Goal: Task Accomplishment & Management: Use online tool/utility

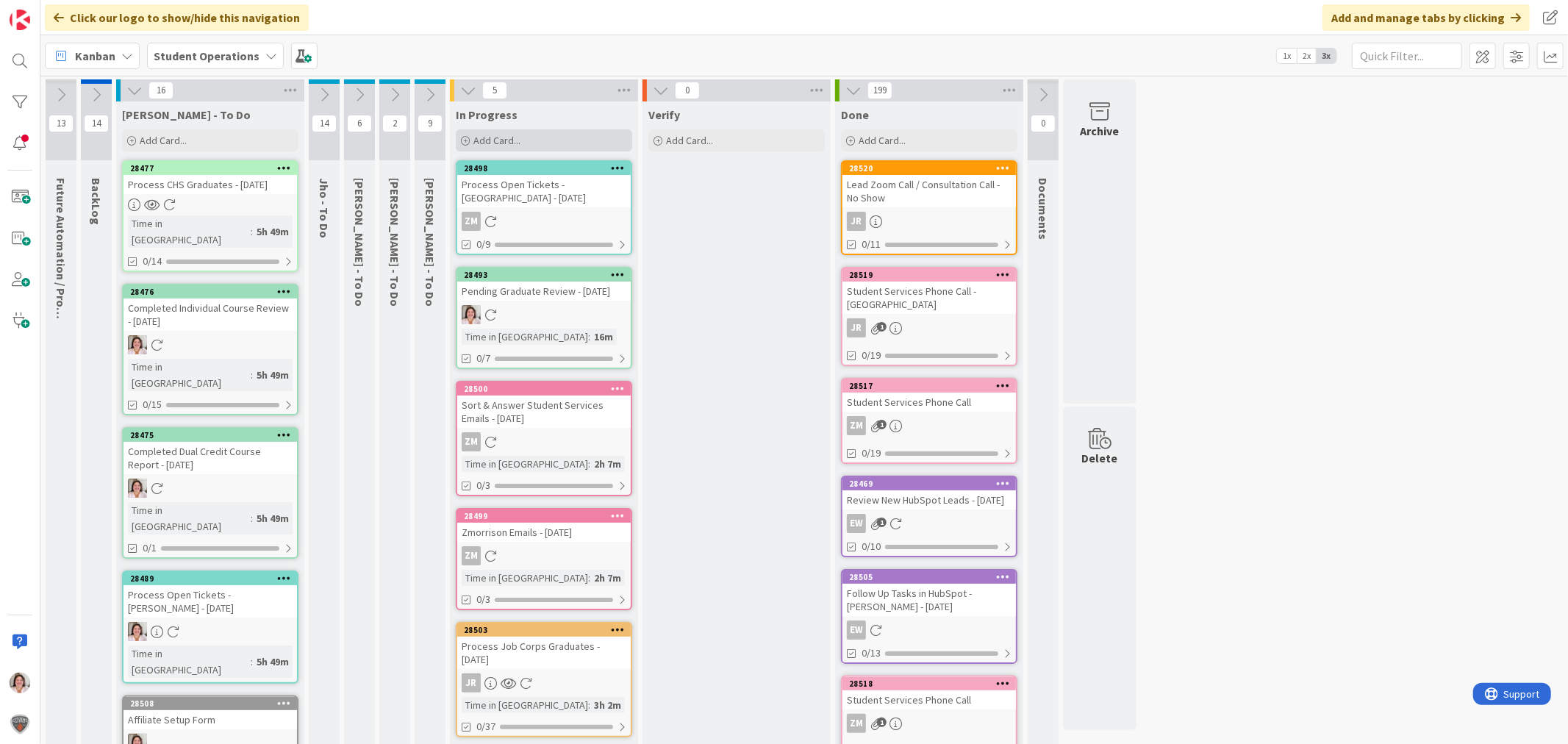
click at [553, 140] on div "Add Card..." at bounding box center [544, 140] width 176 height 22
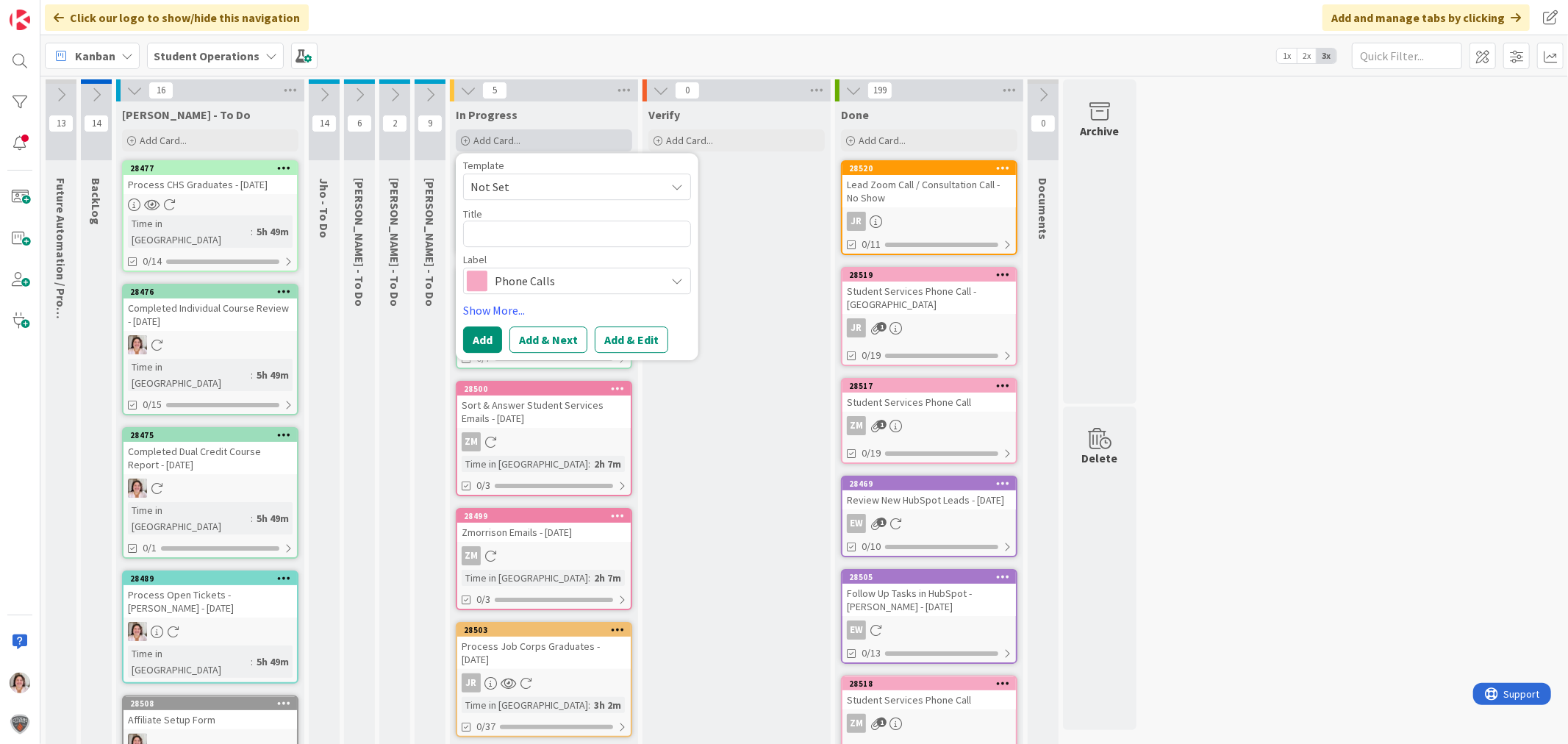
type textarea "x"
type textarea "W"
type textarea "x"
type textarea "We"
type textarea "x"
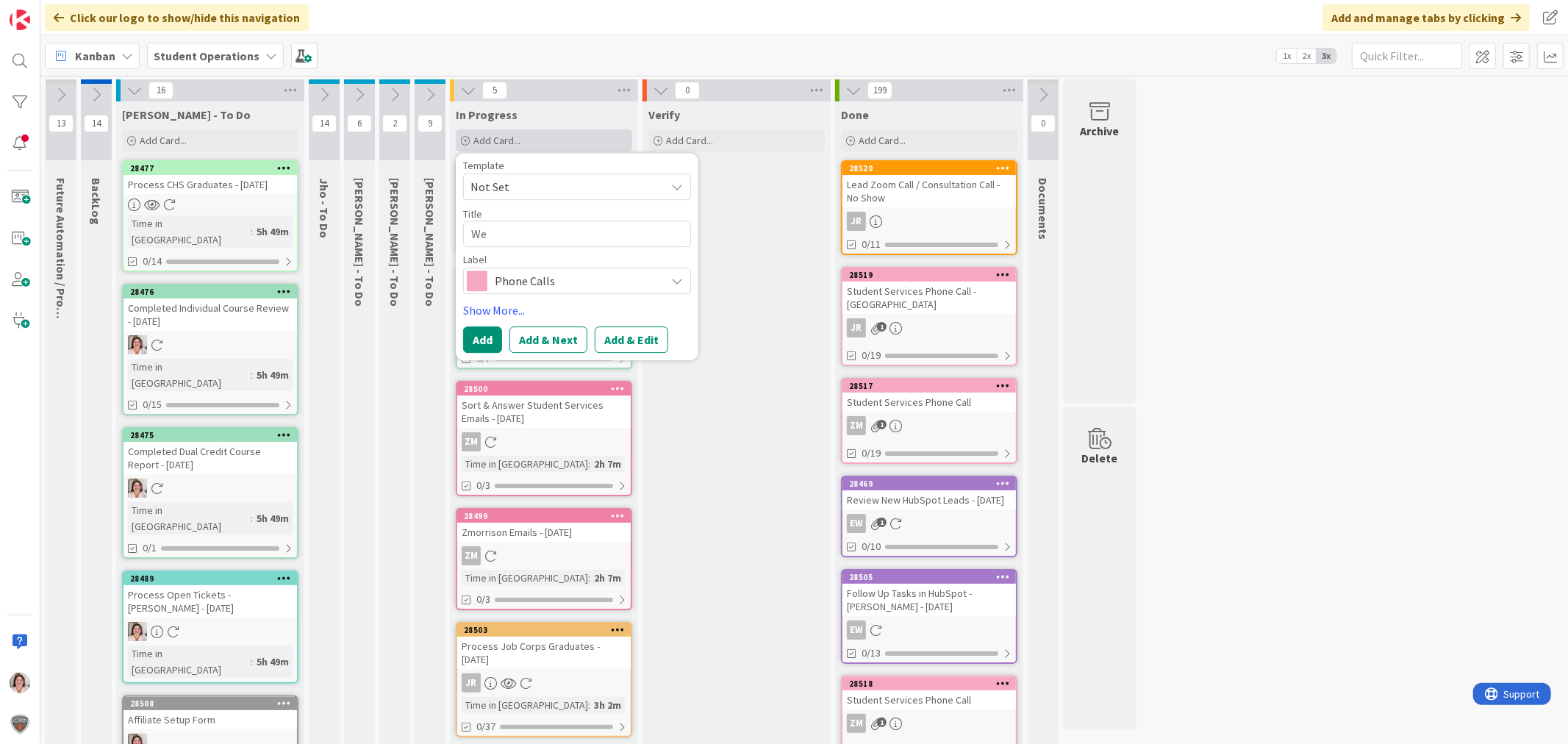
type textarea "Wee"
type textarea "x"
type textarea "Week"
type textarea "x"
type textarea "Weekl"
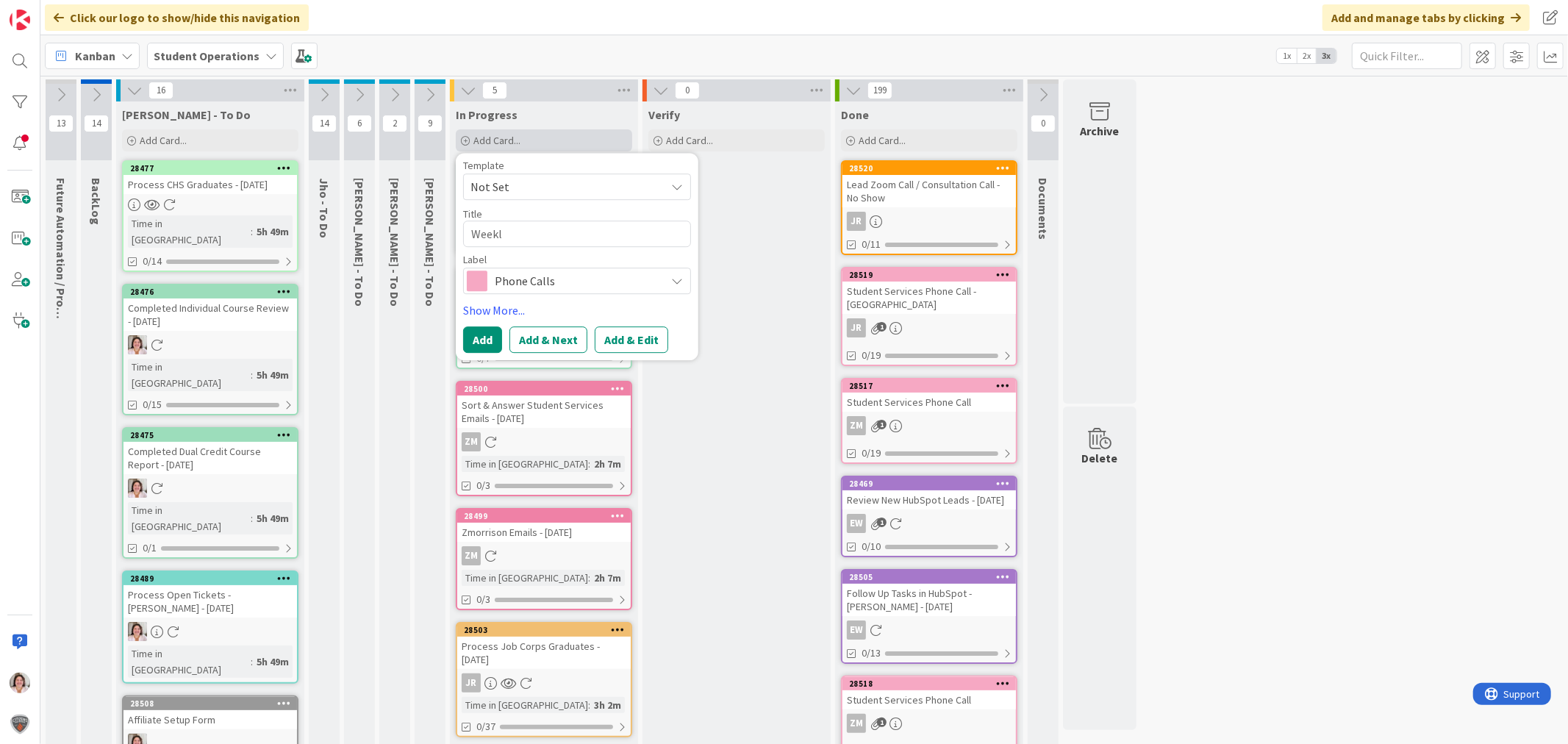
type textarea "x"
type textarea "Weekly"
type textarea "x"
type textarea "Weekly"
type textarea "x"
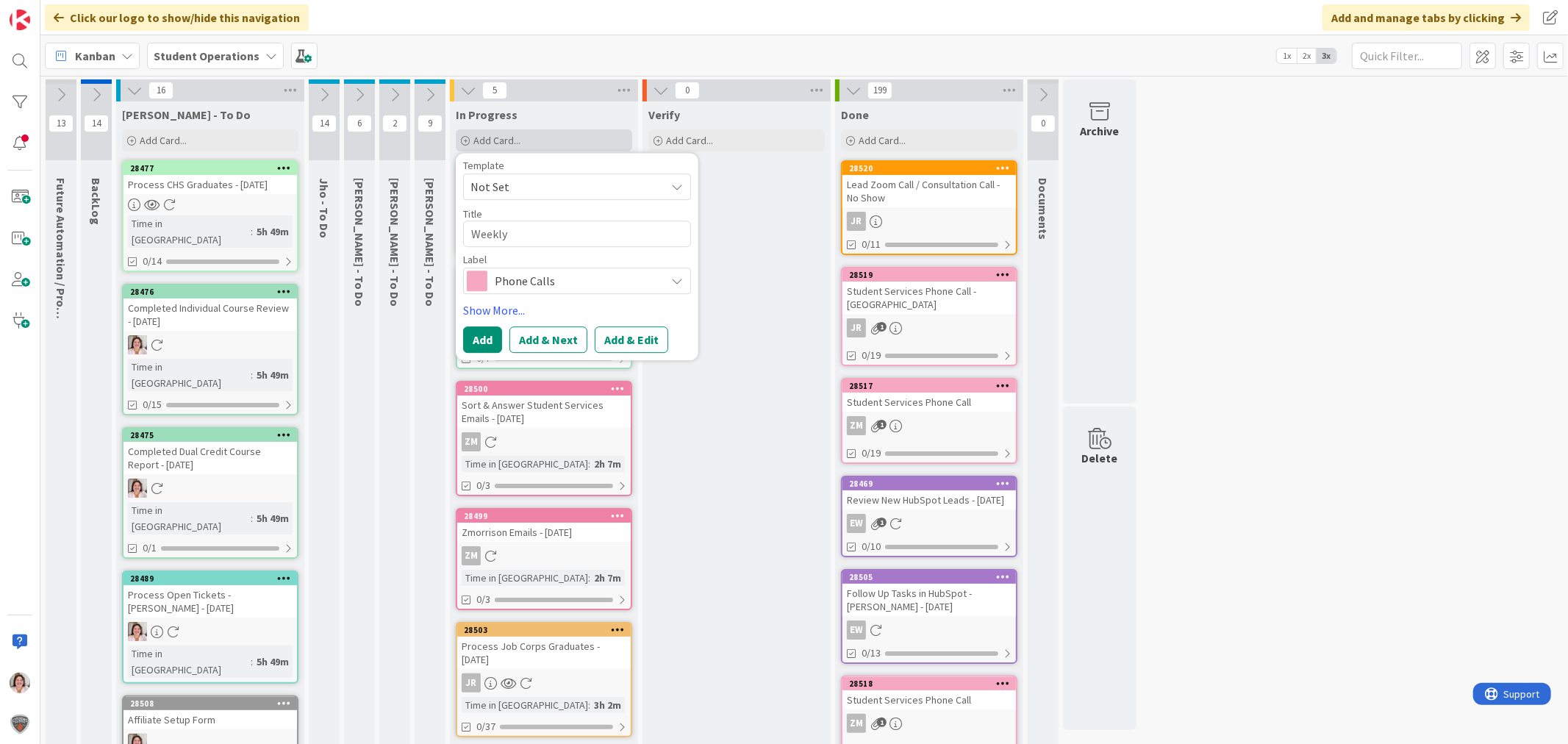
type textarea "Weekly O"
type textarea "x"
type textarea "Weekly Op"
type textarea "x"
type textarea "Weekly Ope"
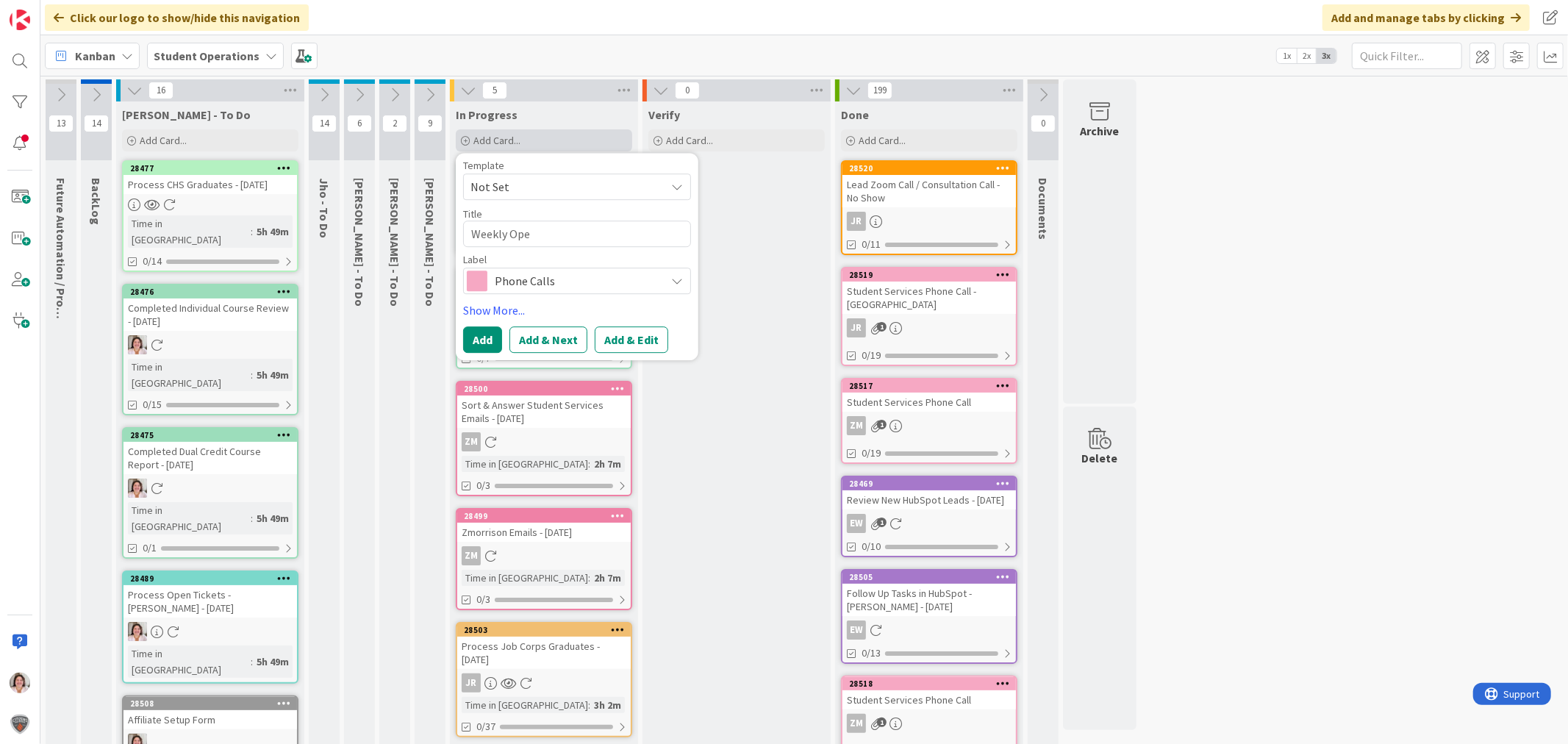
type textarea "x"
type textarea "Weekly Oper"
type textarea "x"
type textarea "Weekly Opera"
type textarea "x"
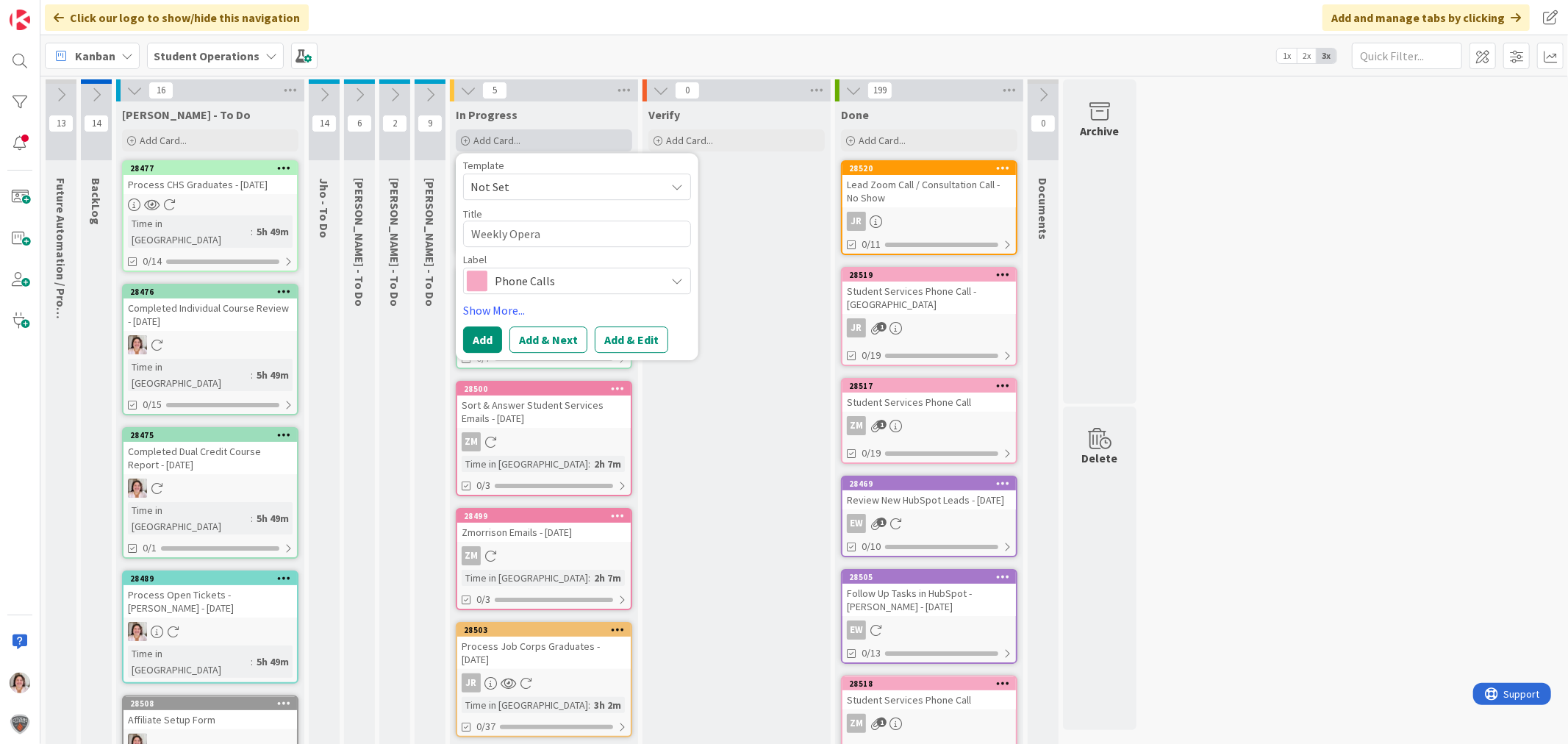
type textarea "Weekly Operat"
type textarea "x"
type textarea "Weekly Operati"
type textarea "x"
type textarea "Weekly Operatio"
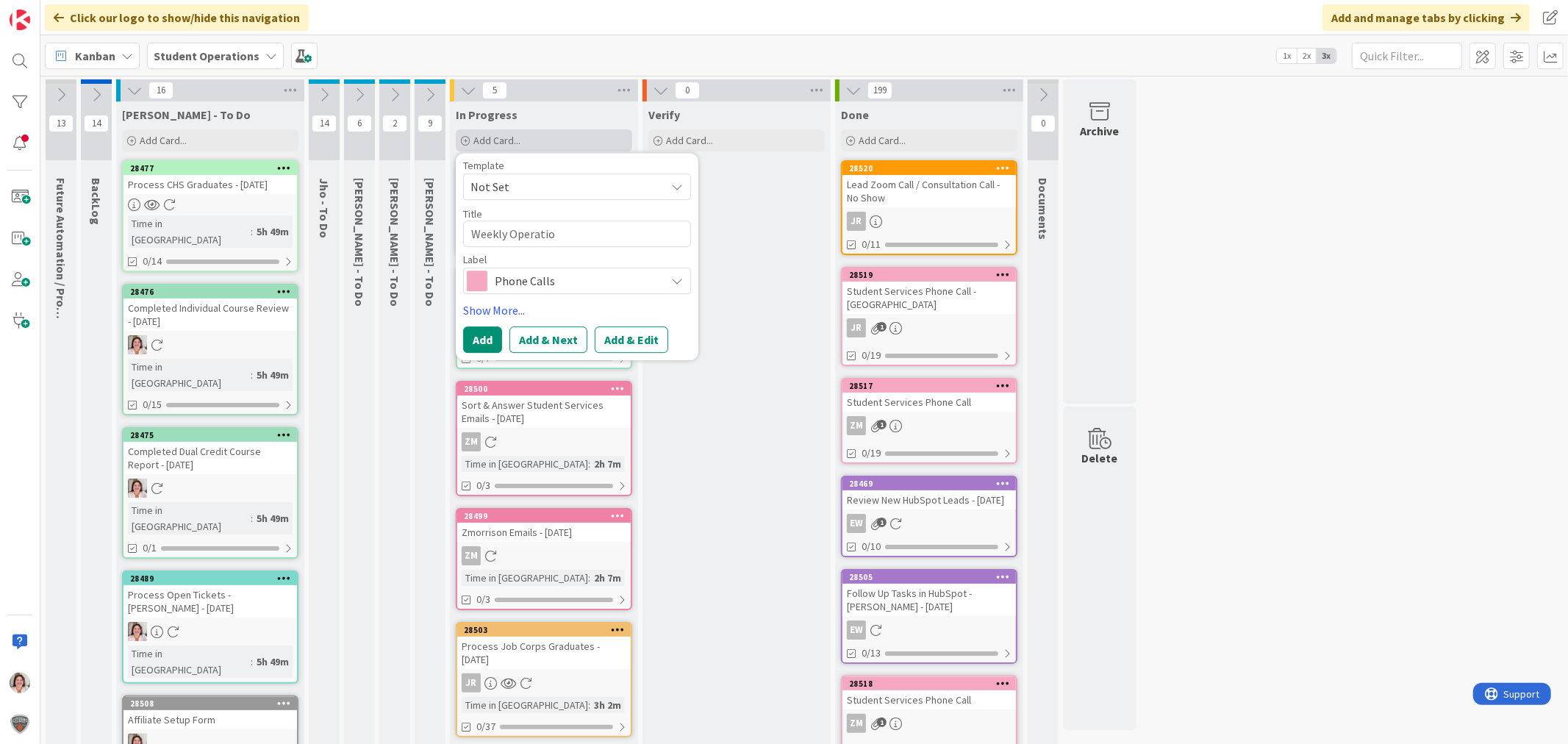
type textarea "x"
type textarea "Weekly Operation"
type textarea "x"
type textarea "Weekly Operations"
type textarea "x"
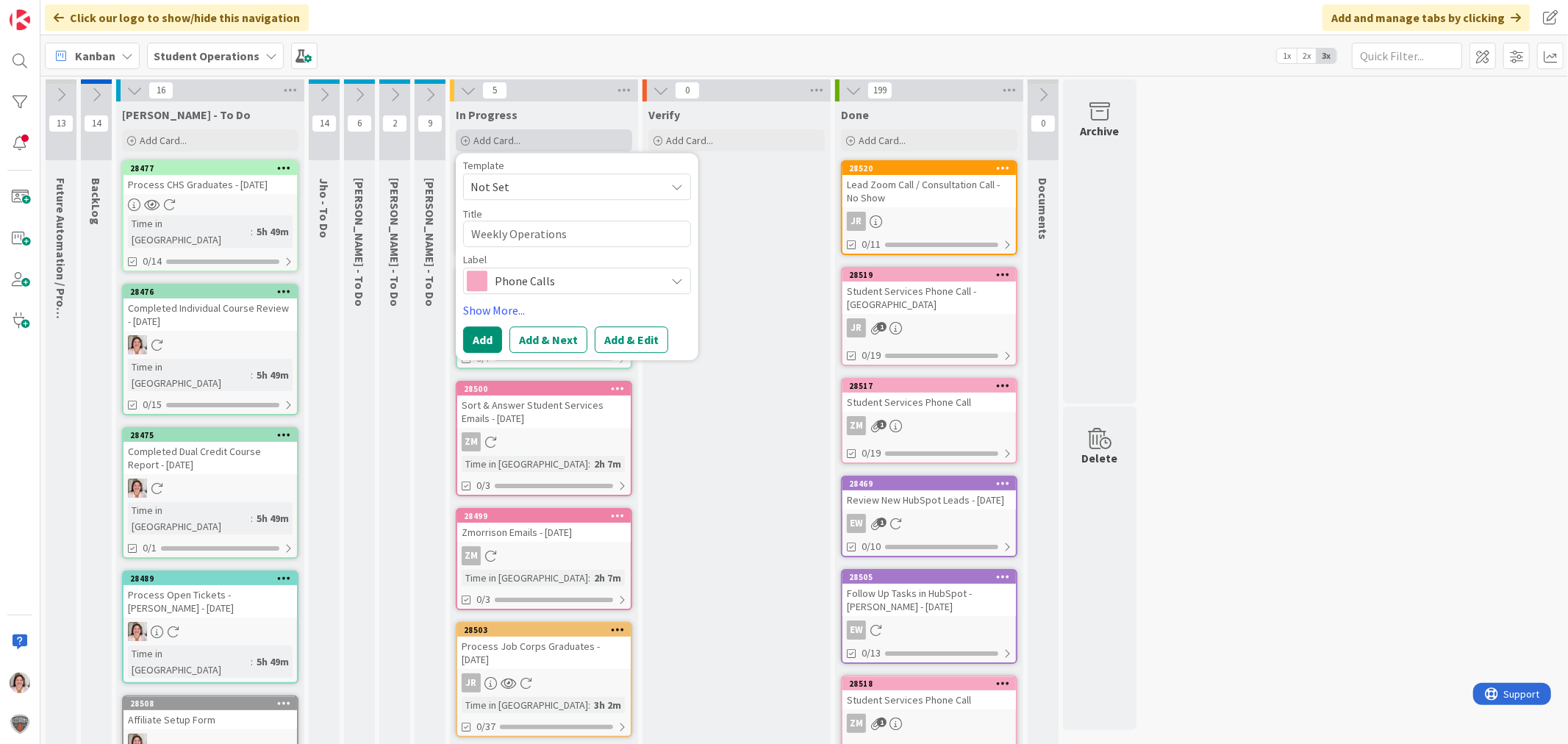
type textarea "Weekly Operations"
type textarea "x"
type textarea "Weekly Operations M"
type textarea "x"
type textarea "Weekly Operations Me"
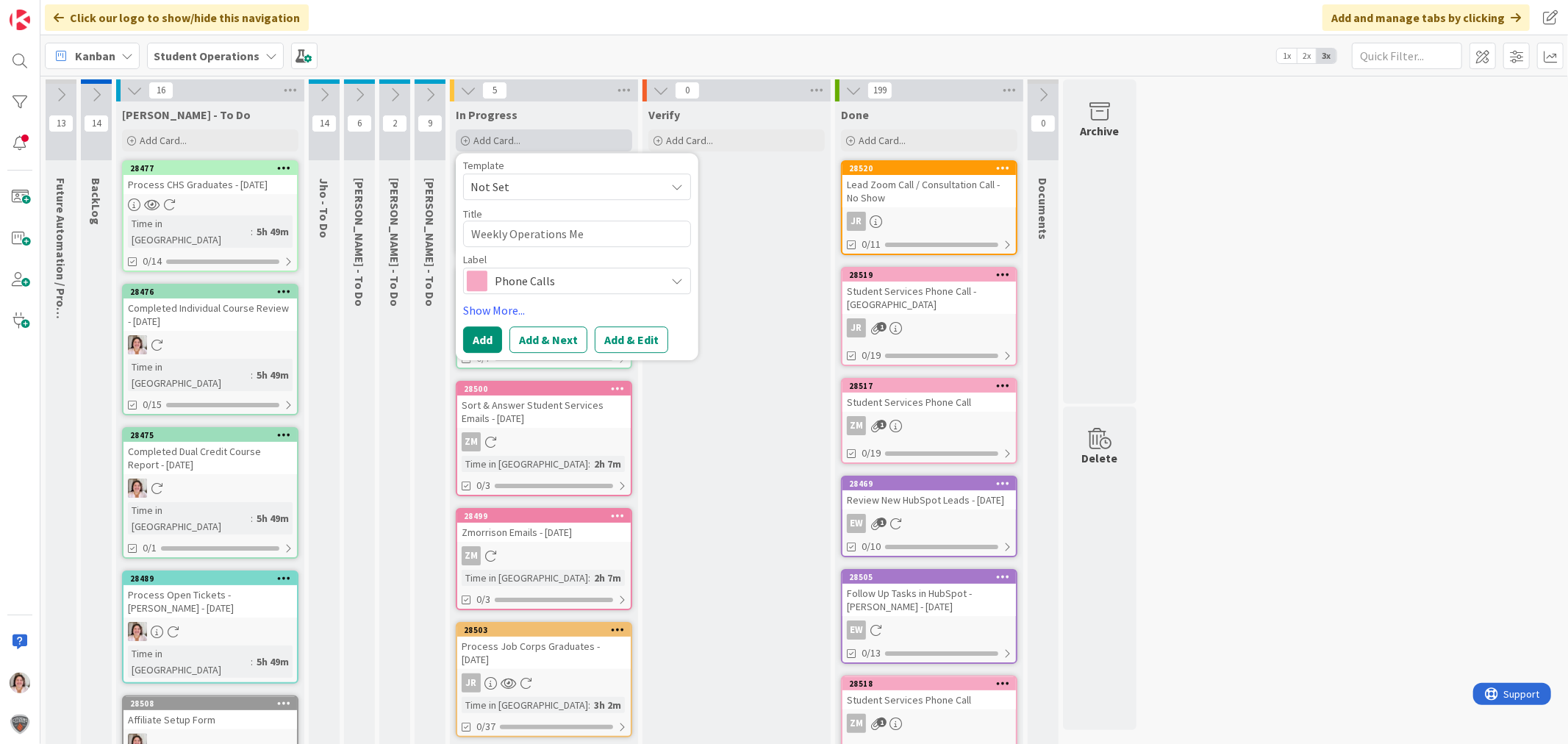
type textarea "x"
type textarea "Weekly Operations Mee"
type textarea "x"
type textarea "Weekly Operations Meet"
type textarea "x"
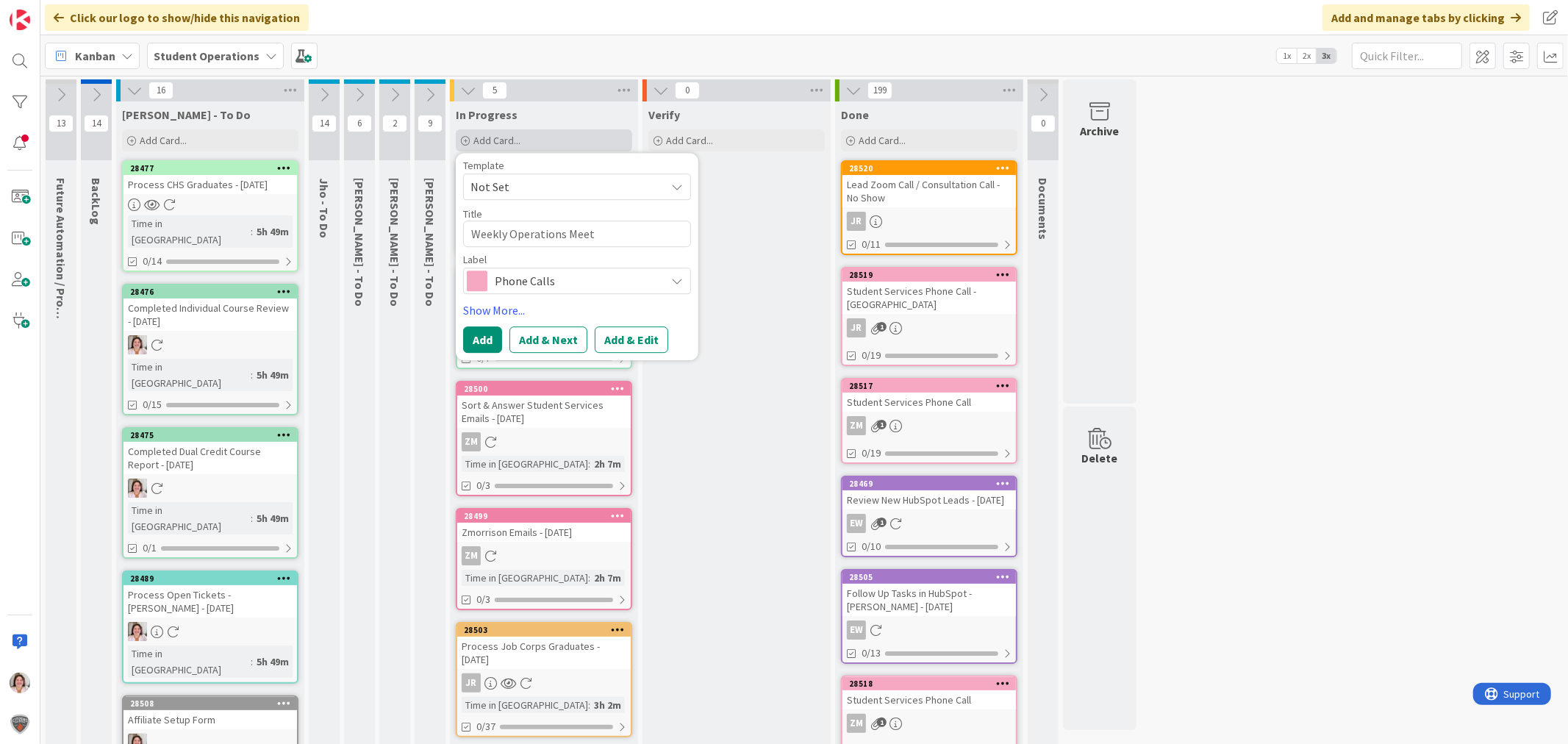
type textarea "Weekly Operations Meeti"
type textarea "x"
type textarea "Weekly Operations Meetin"
type textarea "x"
type textarea "Weekly Operations Meeting"
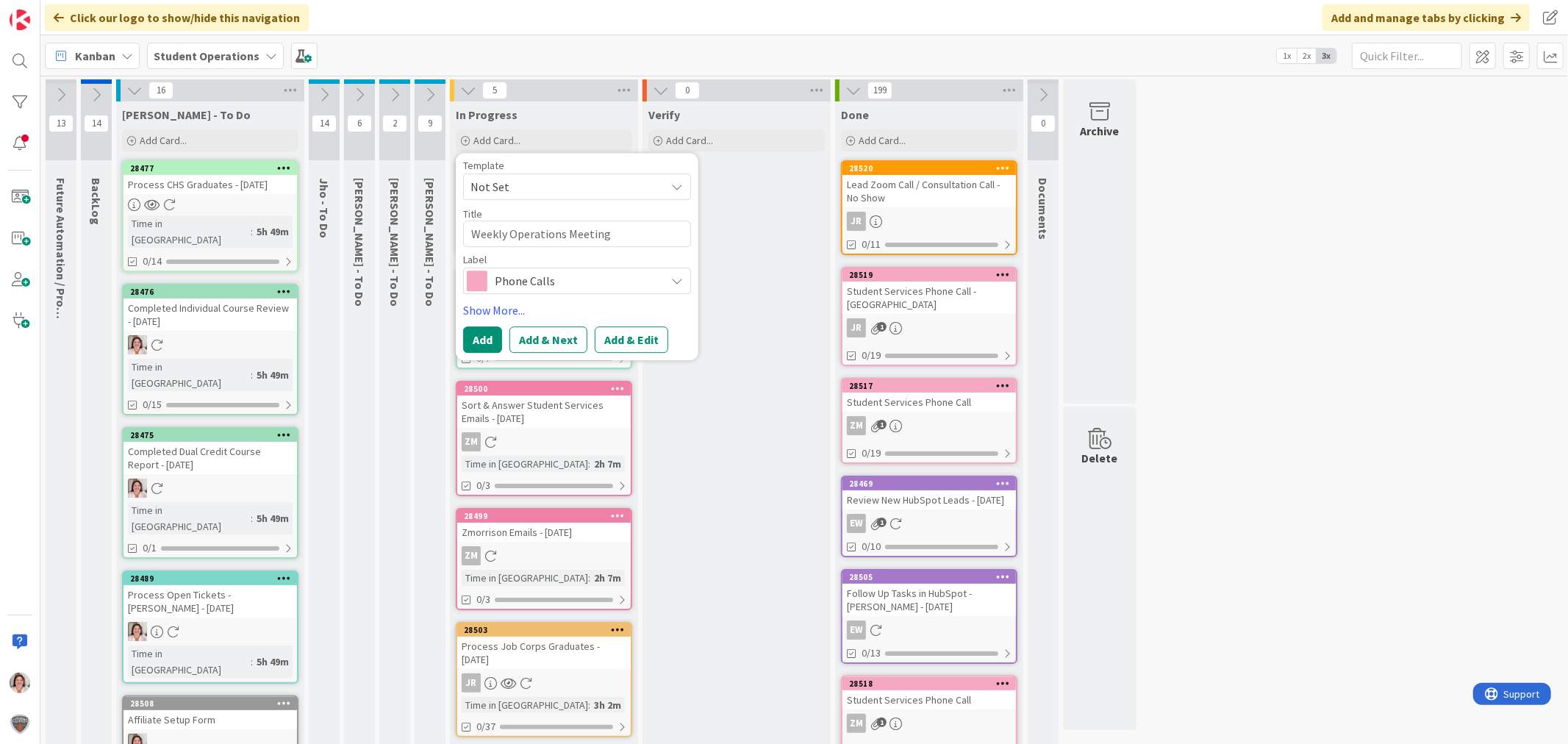
click at [553, 282] on span "Phone Calls" at bounding box center [576, 281] width 164 height 21
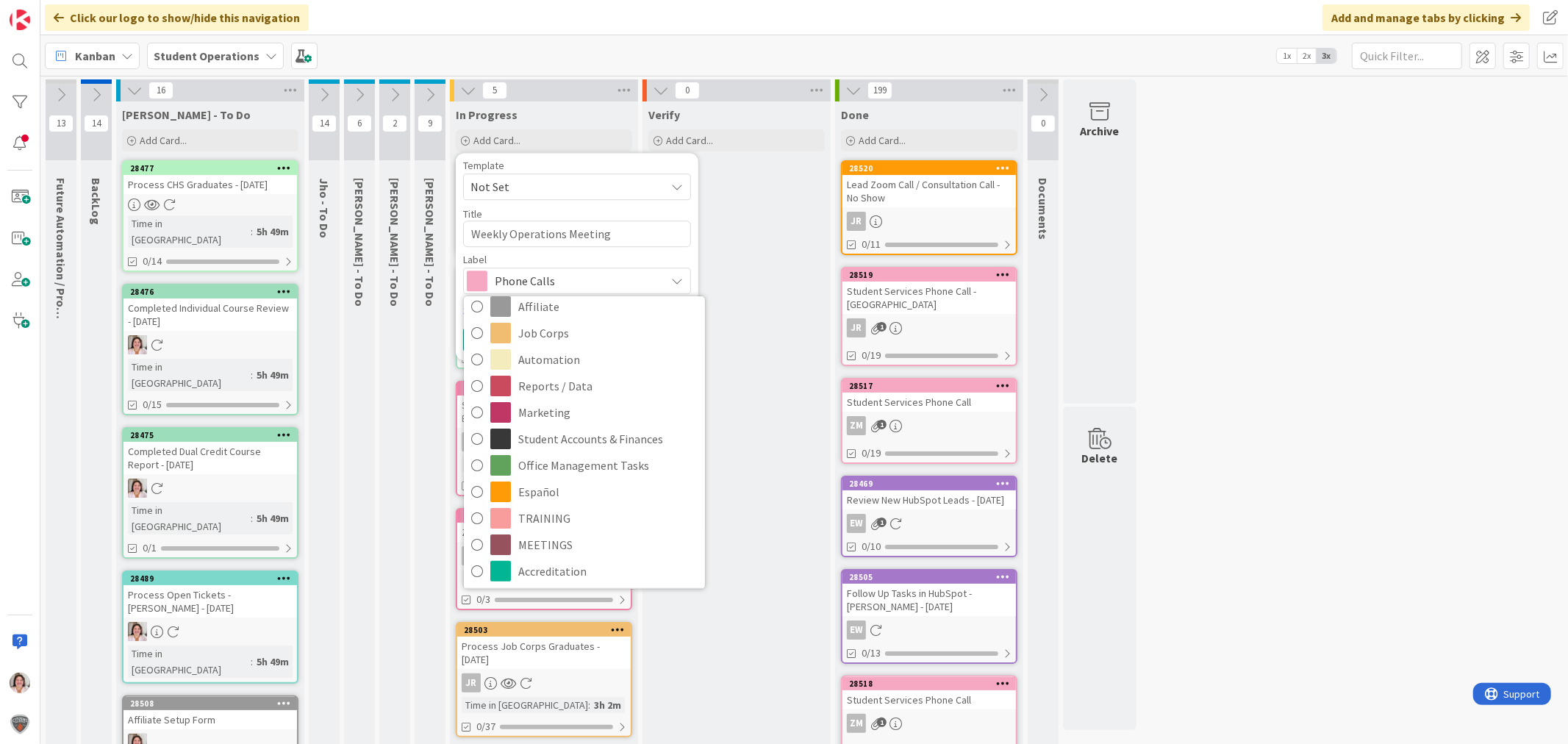
scroll to position [366, 0]
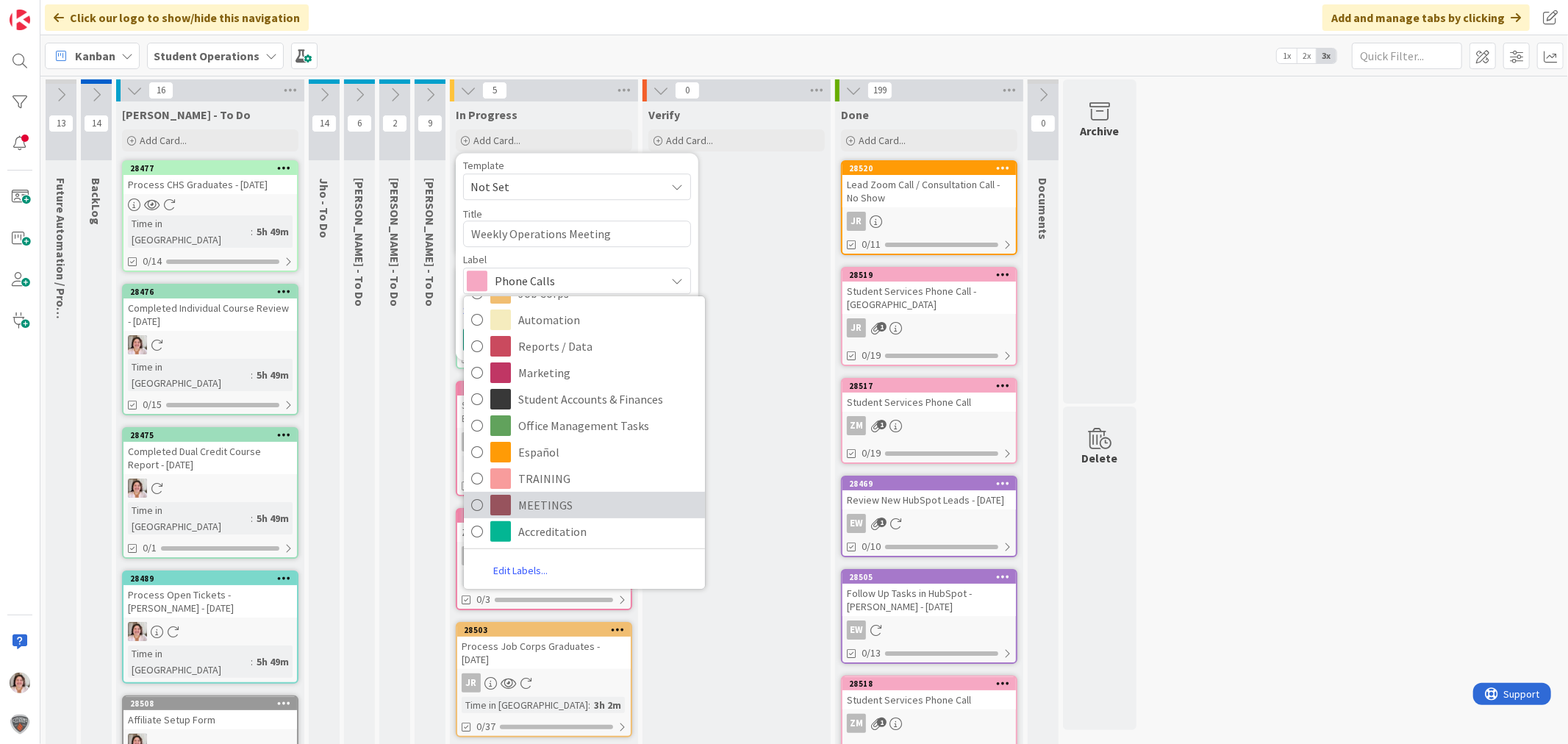
click at [601, 496] on span "MEETINGS" at bounding box center [607, 505] width 179 height 22
type textarea "x"
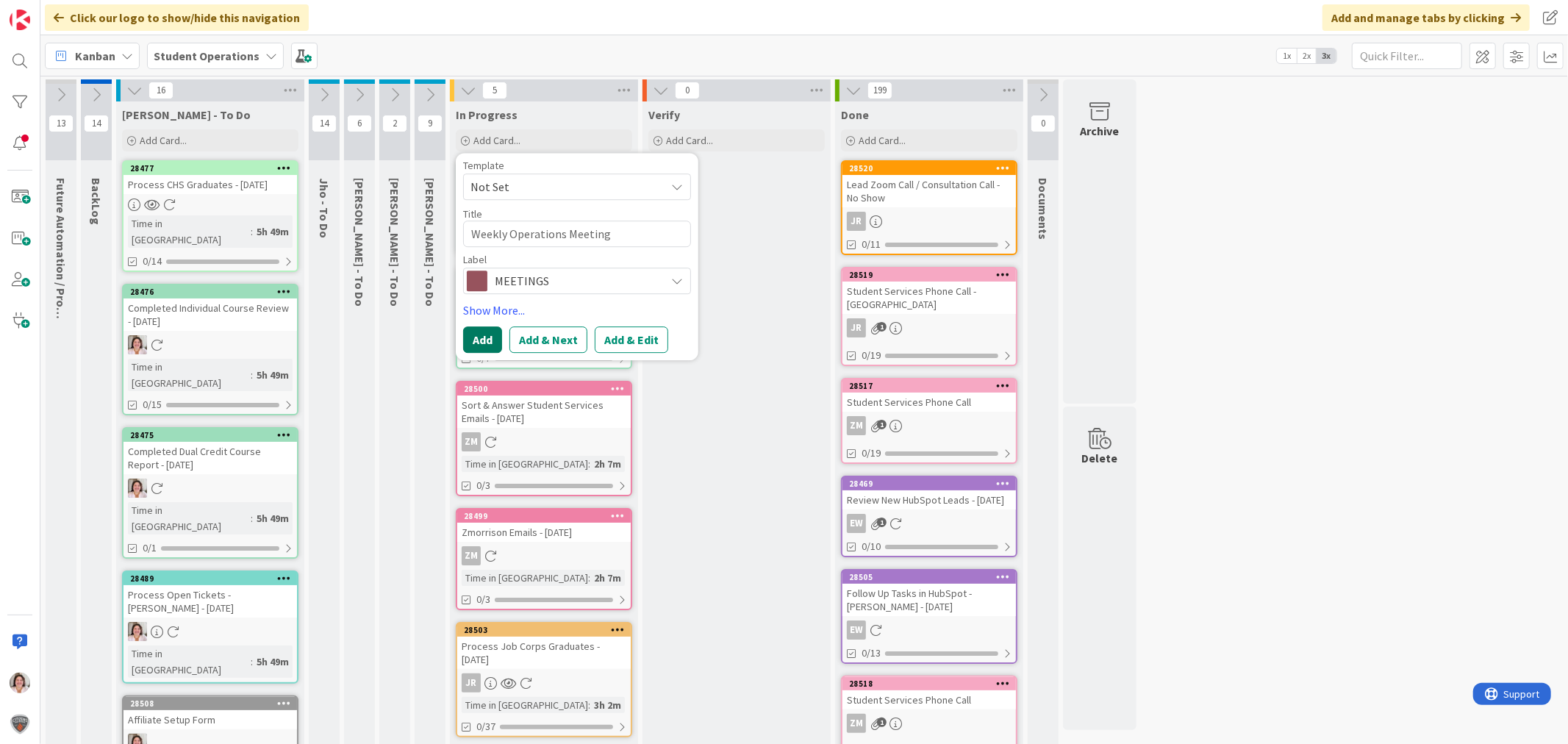
click at [475, 343] on button "Add" at bounding box center [482, 339] width 39 height 27
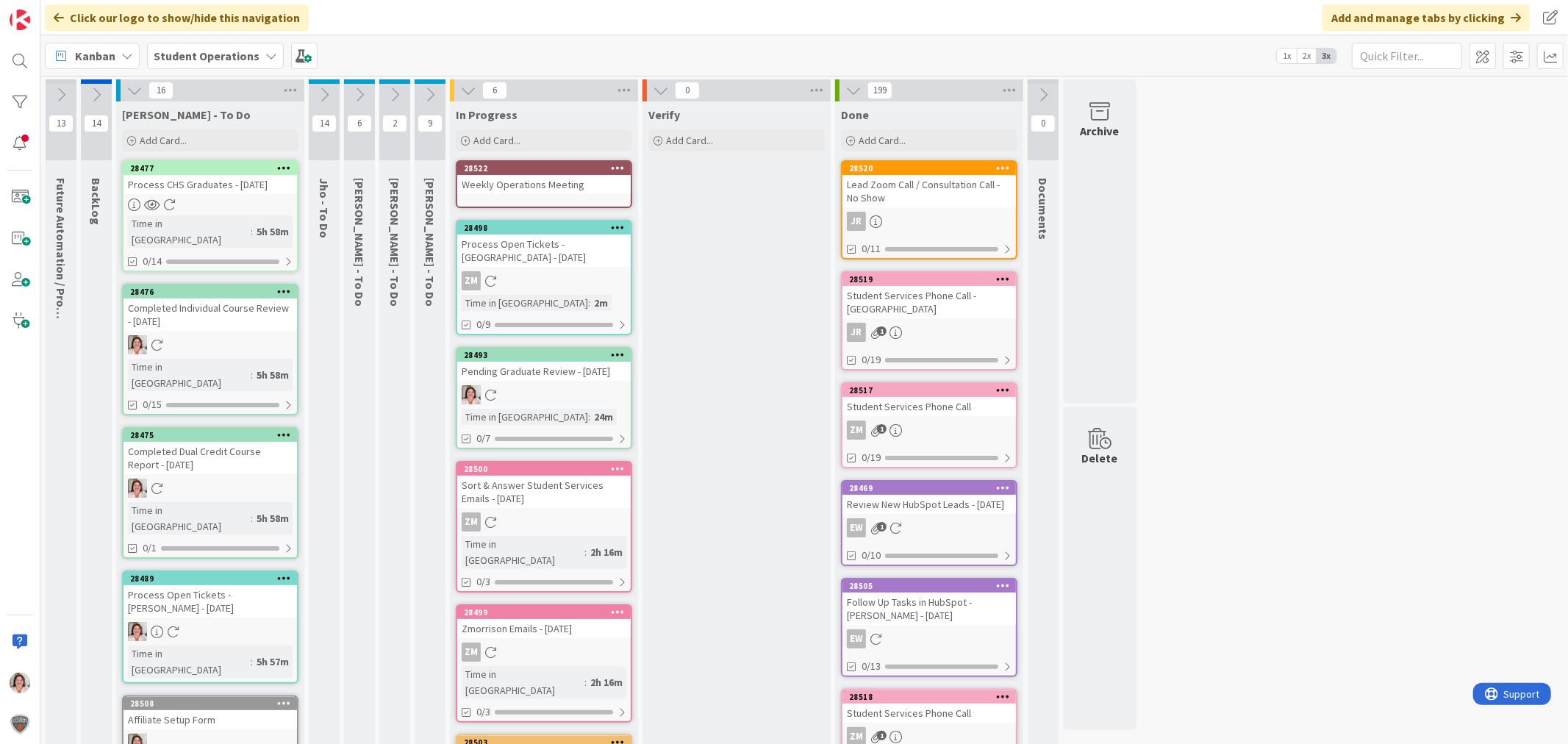
click at [625, 165] on div at bounding box center [617, 169] width 27 height 10
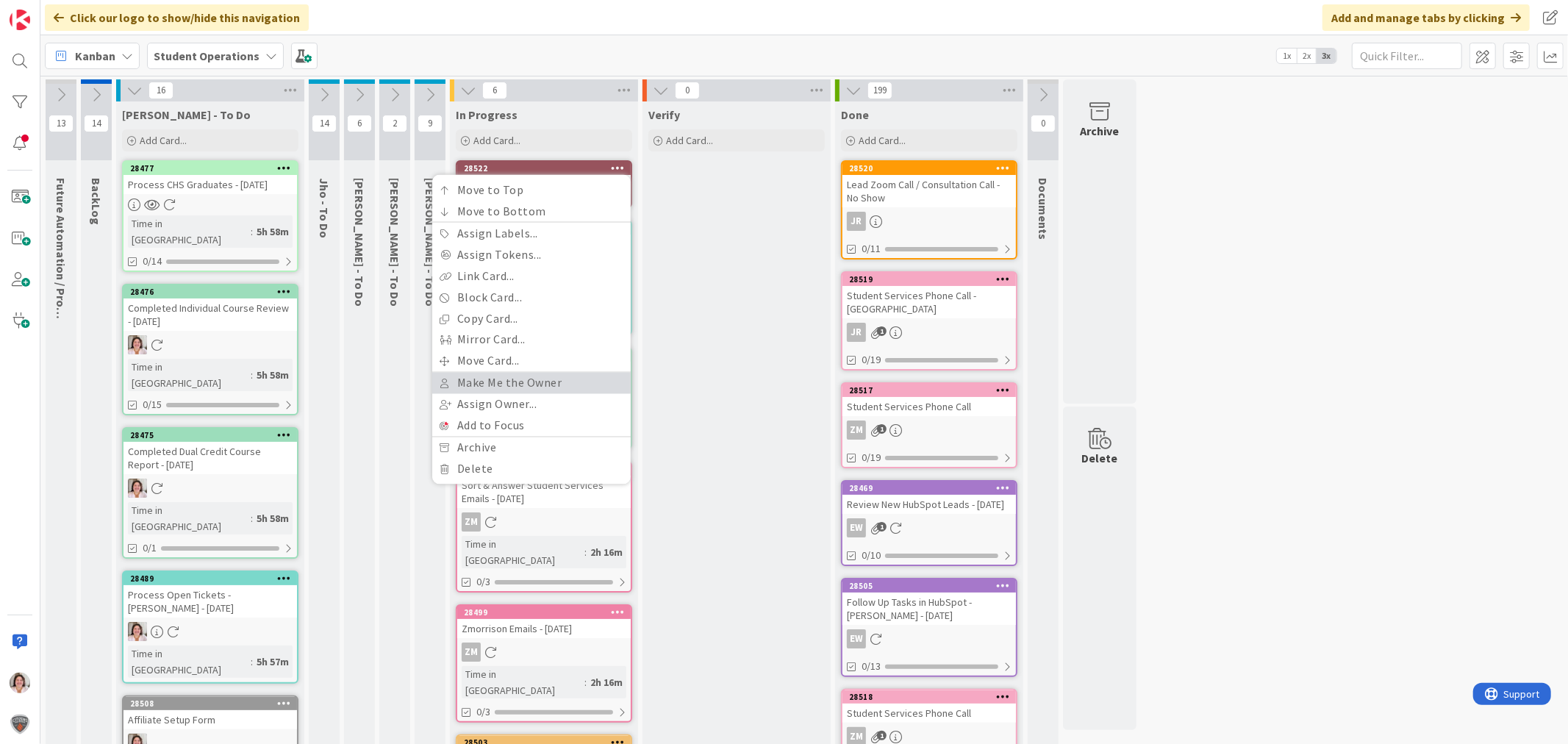
click at [550, 377] on link "Make Me the Owner" at bounding box center [532, 383] width 199 height 21
